Goal: Check status

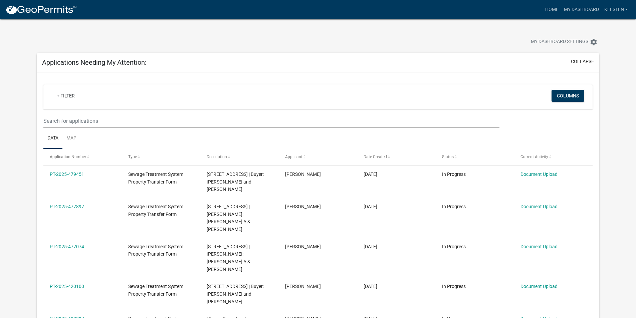
select select "3: 100"
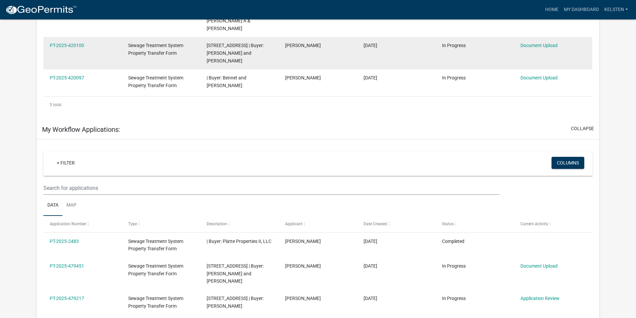
scroll to position [267, 0]
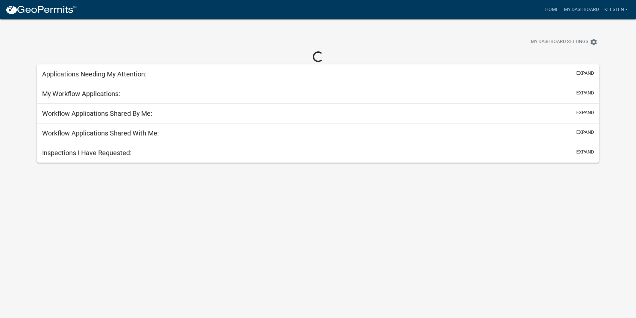
select select "3: 100"
